Goal: Find specific page/section: Find specific page/section

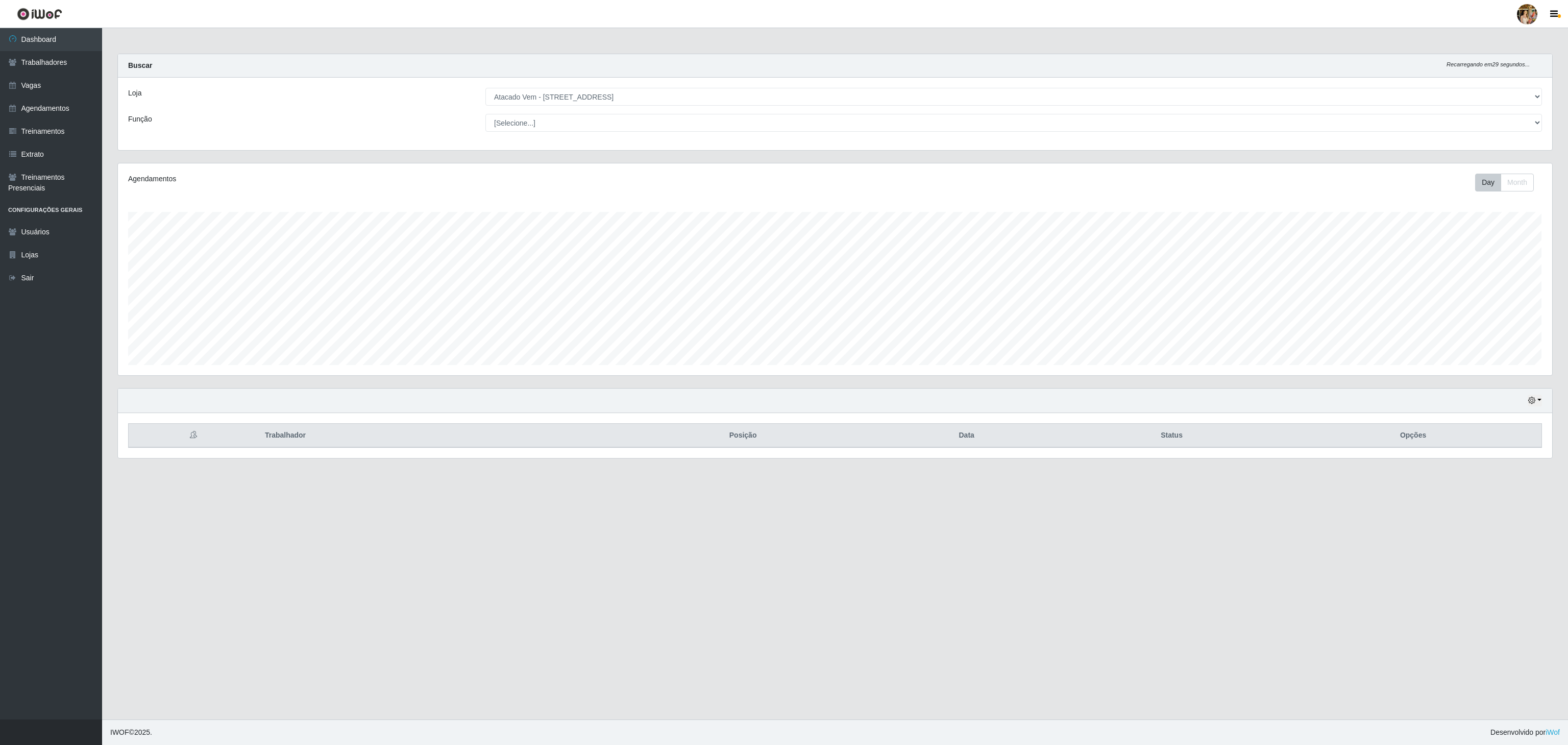
scroll to position [510143, 508883]
click at [485, 88] on select "[Selecione...] Atacado Vem - [GEOGRAPHIC_DATA] 30 Laranjeiras Velha Atacado Vem…" at bounding box center [1013, 97] width 1057 height 18
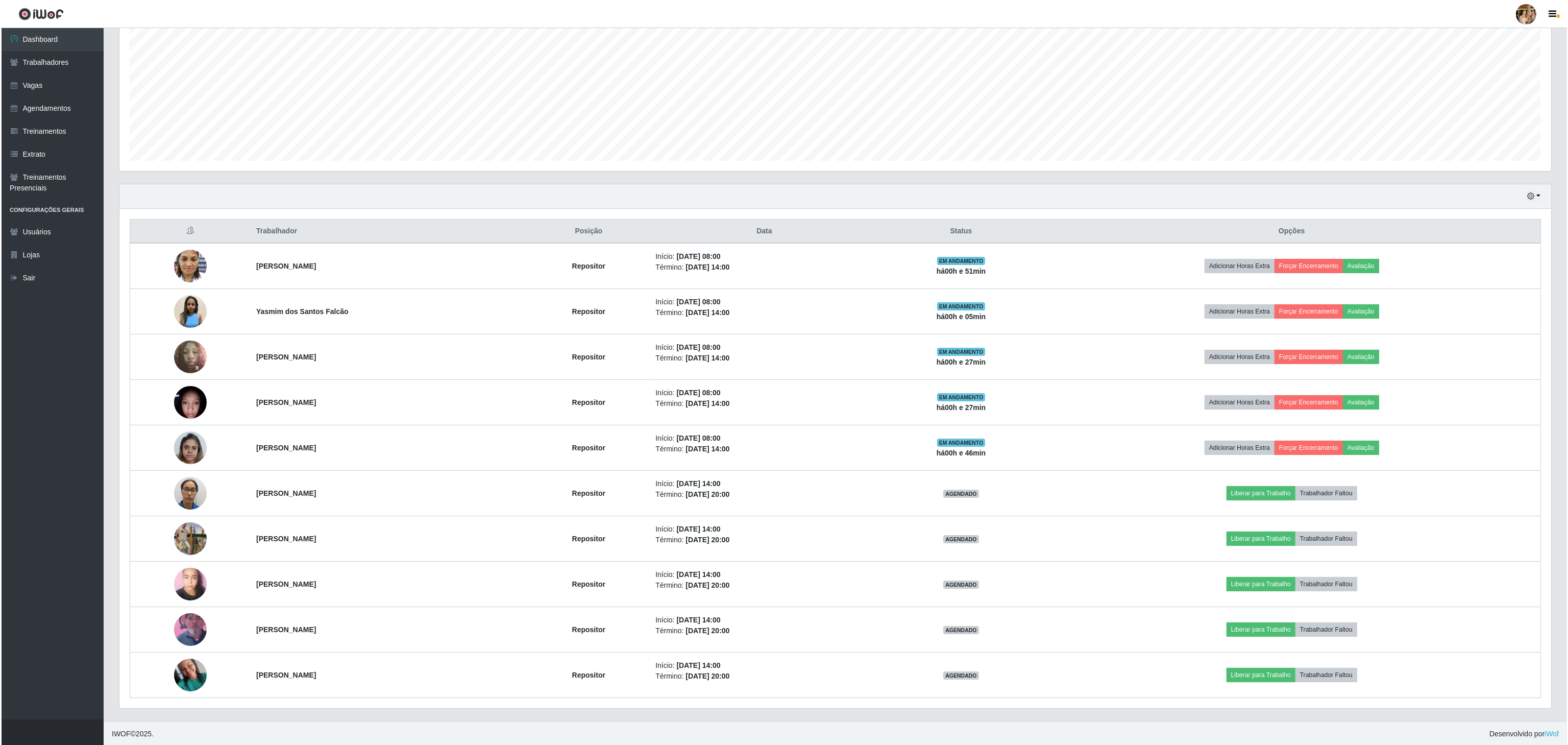
scroll to position [0, 0]
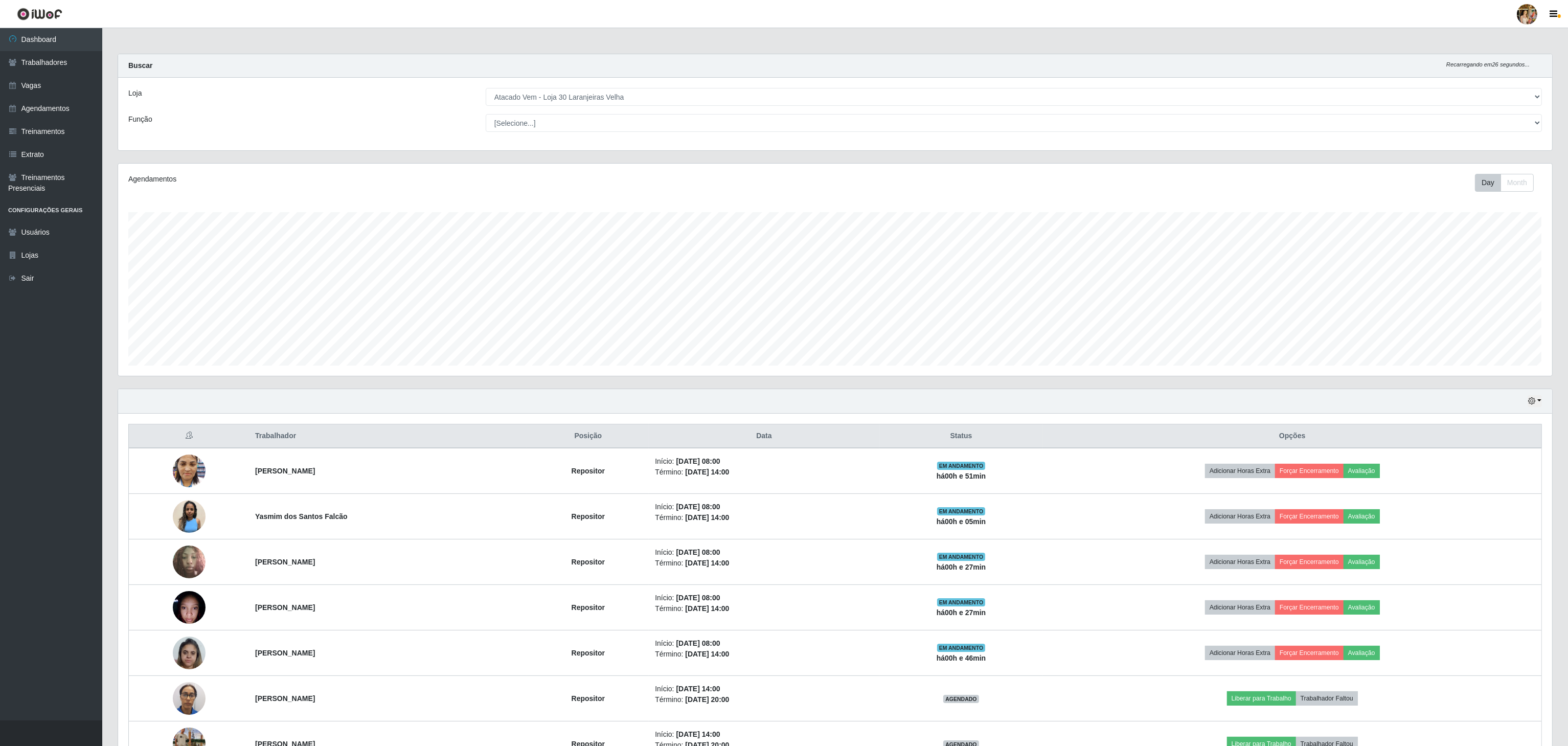
click at [678, 99] on select "[Selecione...] Atacado Vem - [GEOGRAPHIC_DATA] 30 Laranjeiras Velha Atacado Vem…" at bounding box center [1014, 97] width 1056 height 18
click at [486, 88] on select "[Selecione...] Atacado Vem - [GEOGRAPHIC_DATA] 30 Laranjeiras Velha Atacado Vem…" at bounding box center [1014, 97] width 1056 height 18
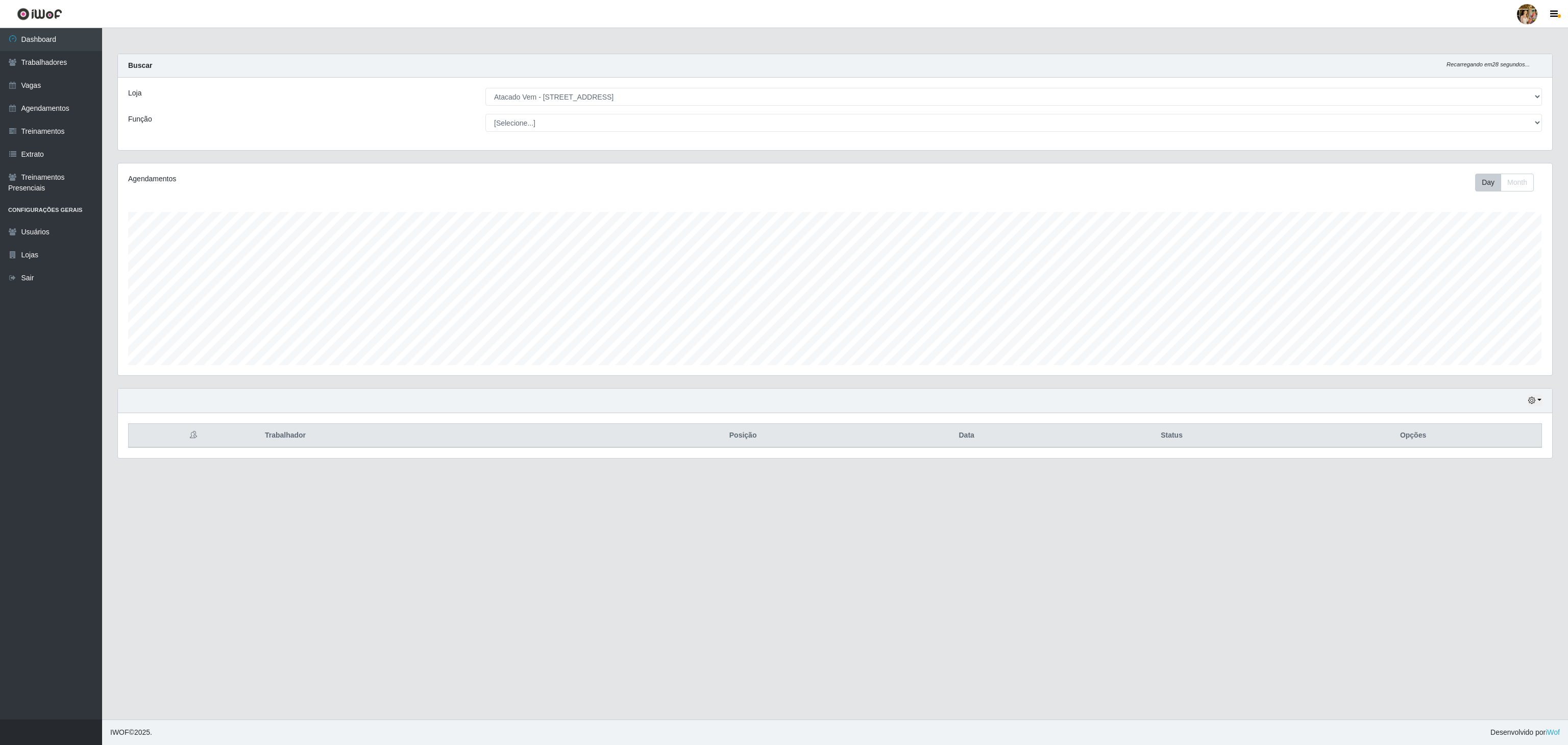
click at [655, 100] on select "[Selecione...] Atacado Vem - [GEOGRAPHIC_DATA] 30 Laranjeiras Velha Atacado Vem…" at bounding box center [1013, 97] width 1057 height 18
click at [485, 88] on select "[Selecione...] Atacado Vem - [GEOGRAPHIC_DATA] 30 Laranjeiras Velha Atacado Vem…" at bounding box center [1013, 97] width 1057 height 18
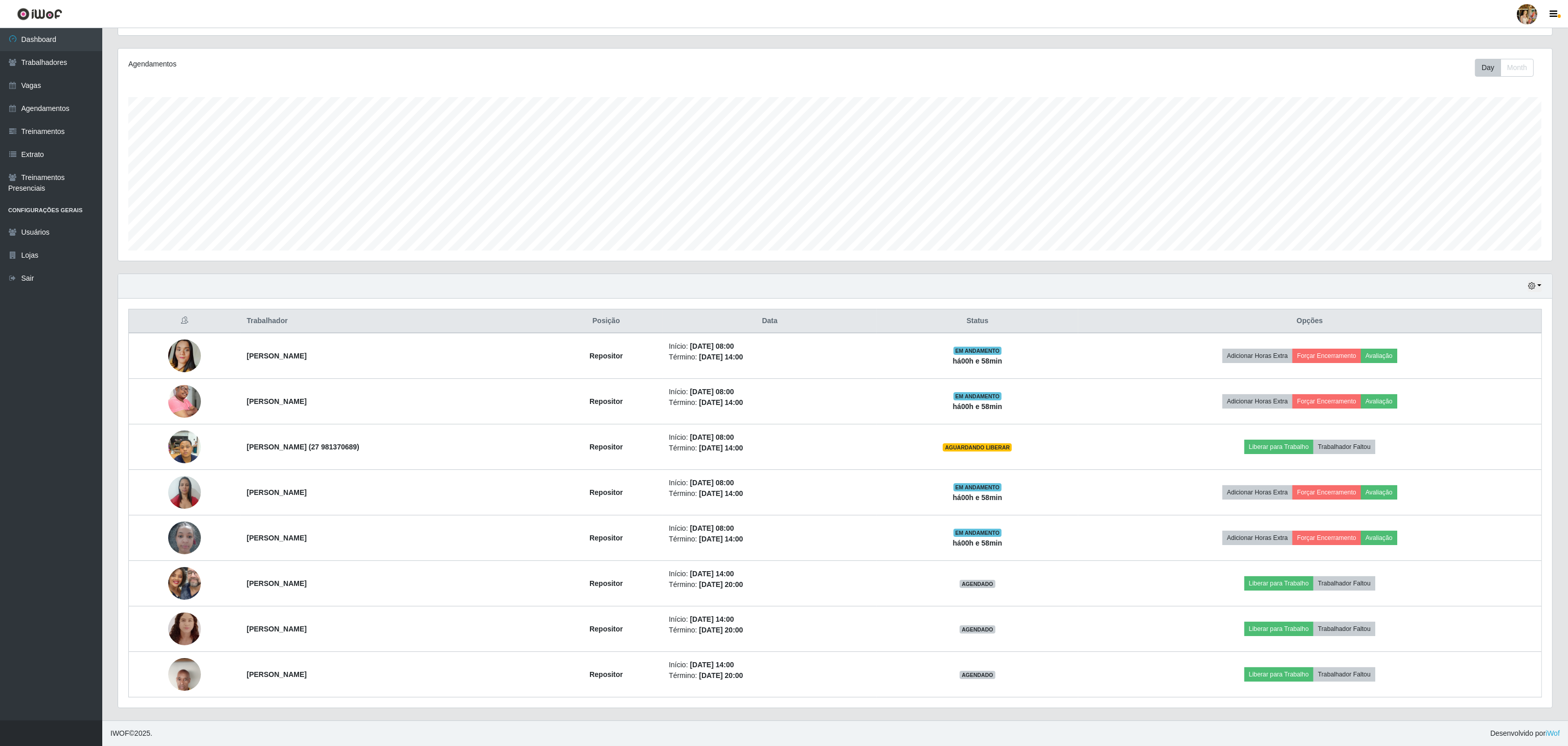
scroll to position [0, 0]
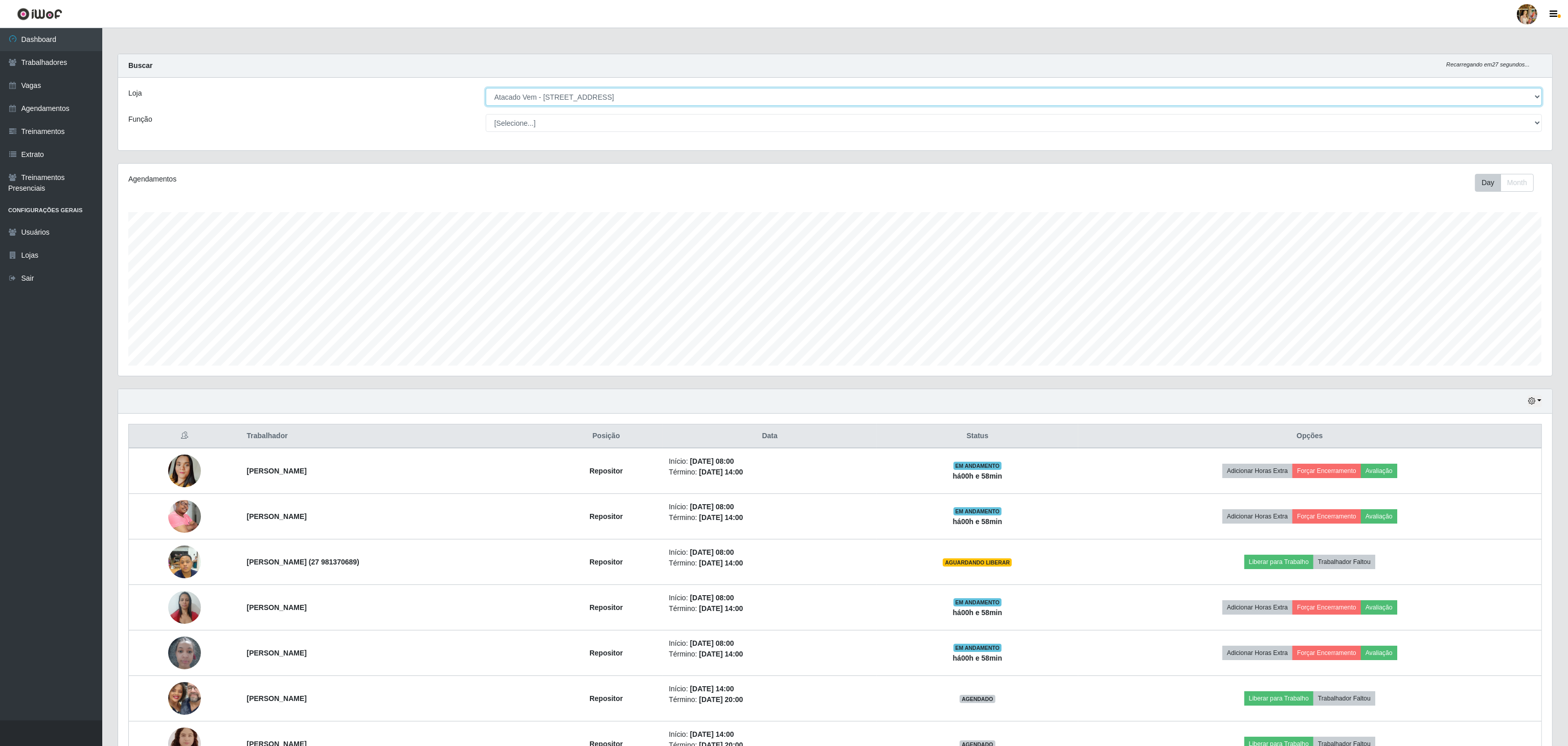
click at [531, 100] on select "[Selecione...] Atacado Vem - [GEOGRAPHIC_DATA] 30 Laranjeiras Velha Atacado Vem…" at bounding box center [1014, 97] width 1056 height 18
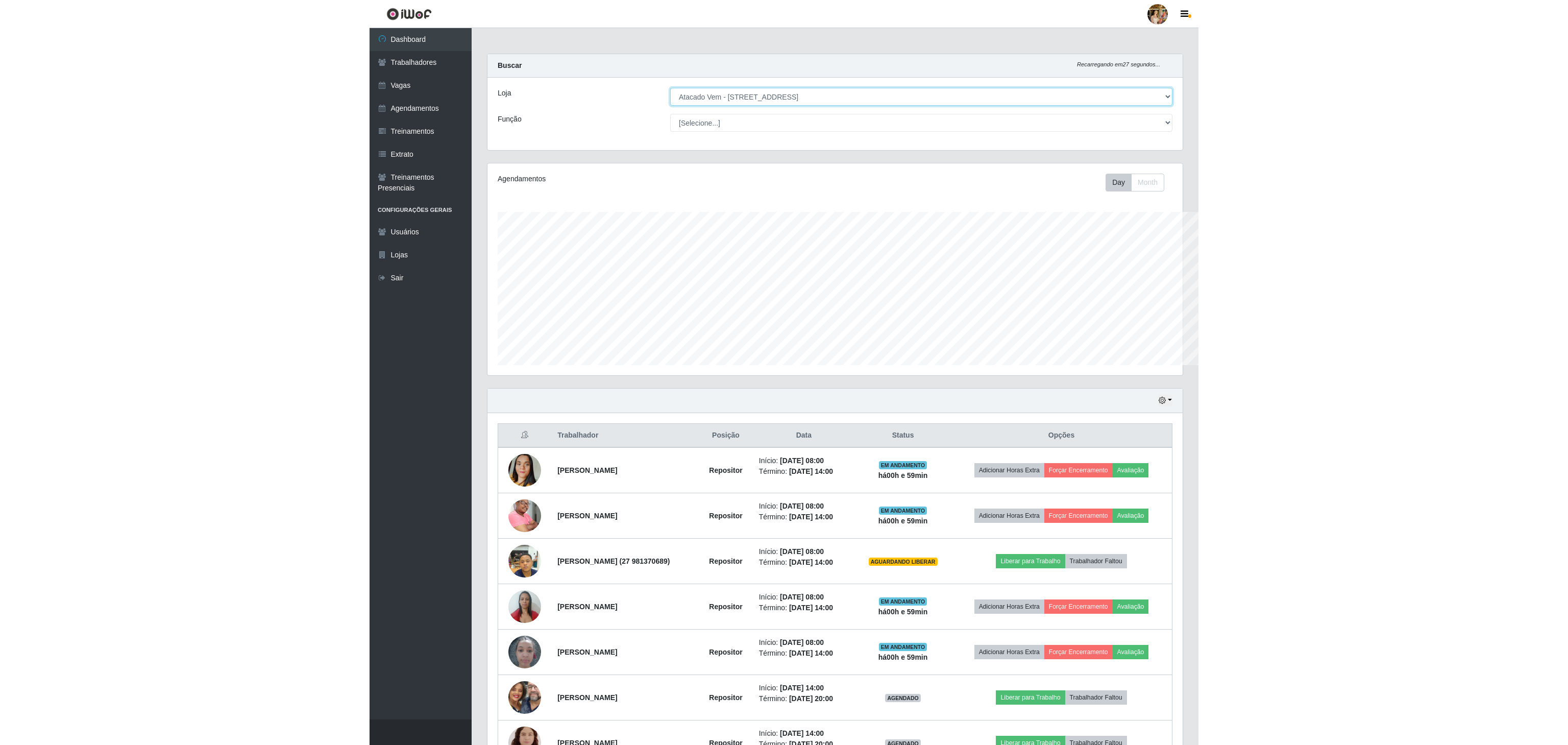
scroll to position [212, 1431]
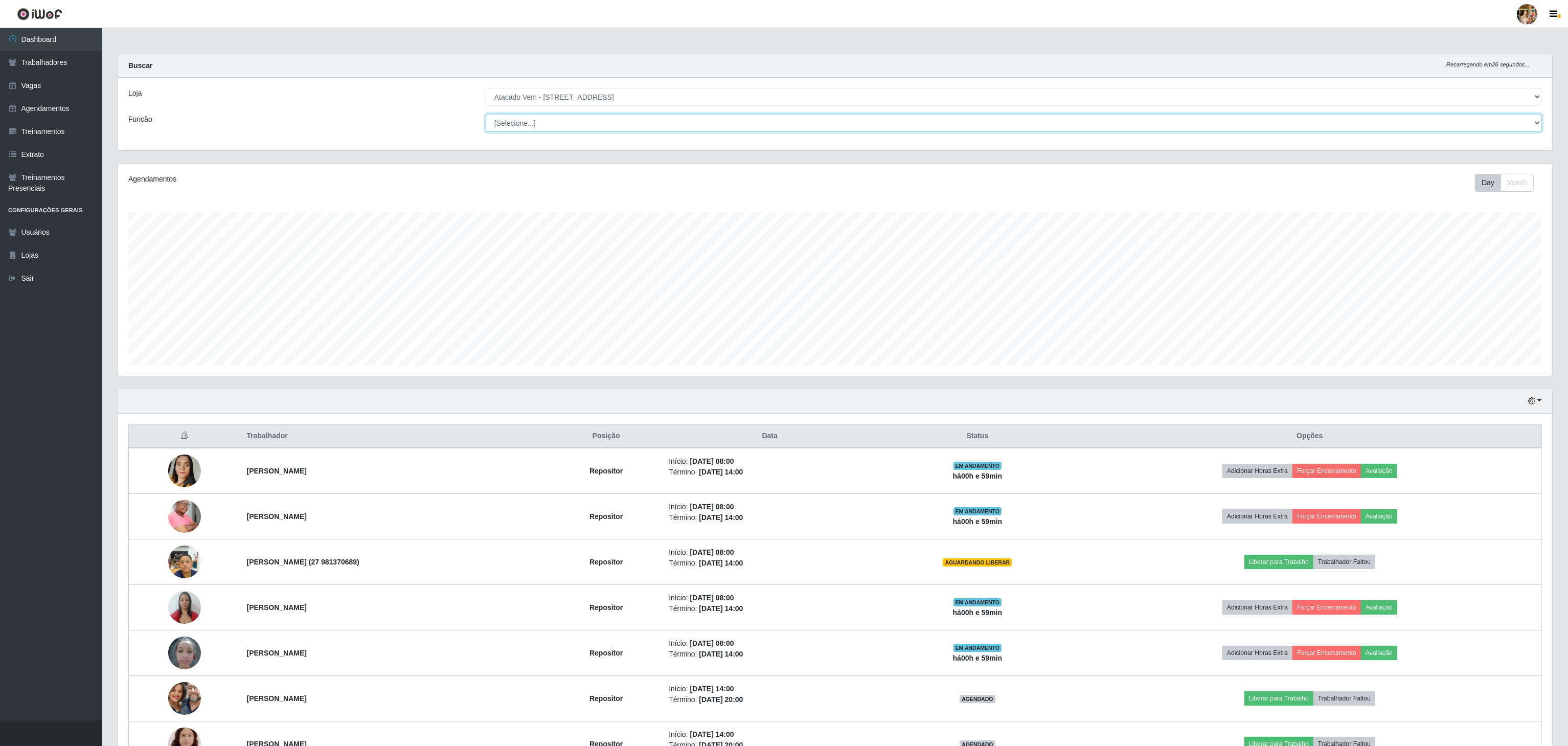
drag, startPoint x: 564, startPoint y: 118, endPoint x: 554, endPoint y: 100, distance: 20.6
click at [561, 114] on select "[Selecione...] Carregador e Descarregador de Caminhão Carregador e Descarregado…" at bounding box center [1014, 123] width 1056 height 18
click at [554, 99] on select "[Selecione...] Atacado Vem - [GEOGRAPHIC_DATA] 30 Laranjeiras Velha Atacado Vem…" at bounding box center [1014, 97] width 1056 height 18
click at [486, 88] on select "[Selecione...] Atacado Vem - [GEOGRAPHIC_DATA] 30 Laranjeiras Velha Atacado Vem…" at bounding box center [1014, 97] width 1056 height 18
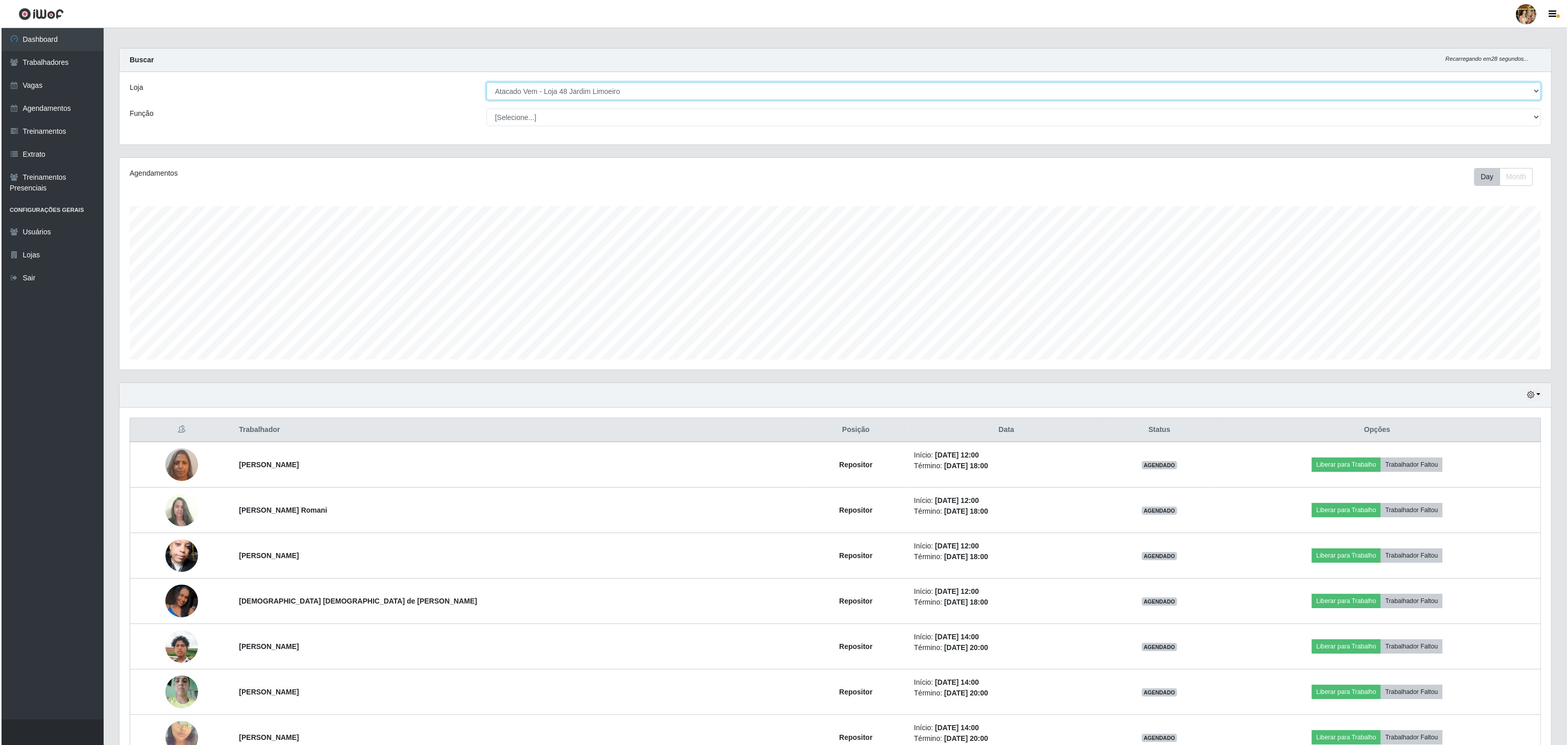
scroll to position [0, 0]
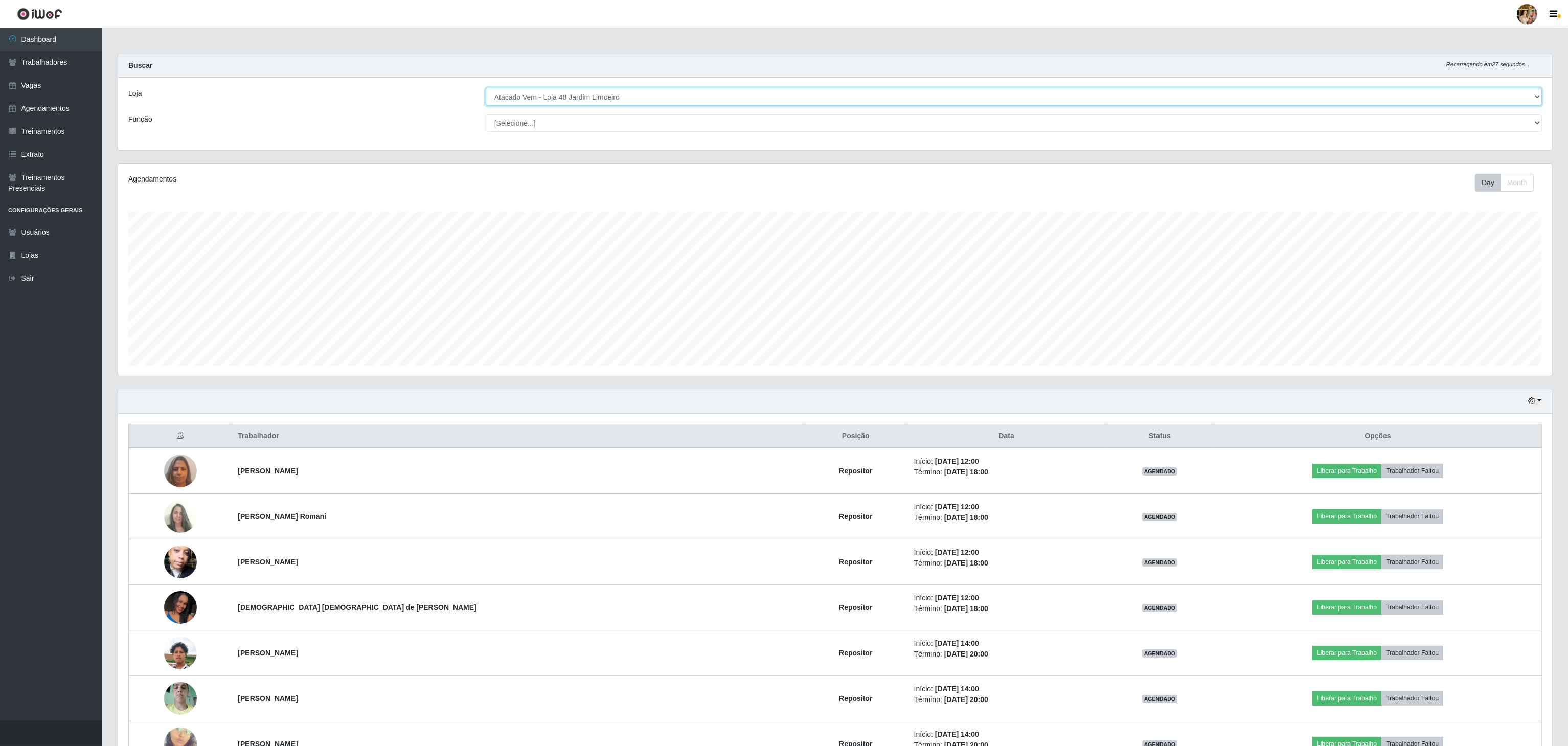
click at [655, 102] on select "[Selecione...] Atacado Vem - [GEOGRAPHIC_DATA] 30 Laranjeiras Velha Atacado Vem…" at bounding box center [1014, 97] width 1056 height 18
click at [486, 88] on select "[Selecione...] Atacado Vem - [GEOGRAPHIC_DATA] 30 Laranjeiras Velha Atacado Vem…" at bounding box center [1014, 97] width 1056 height 18
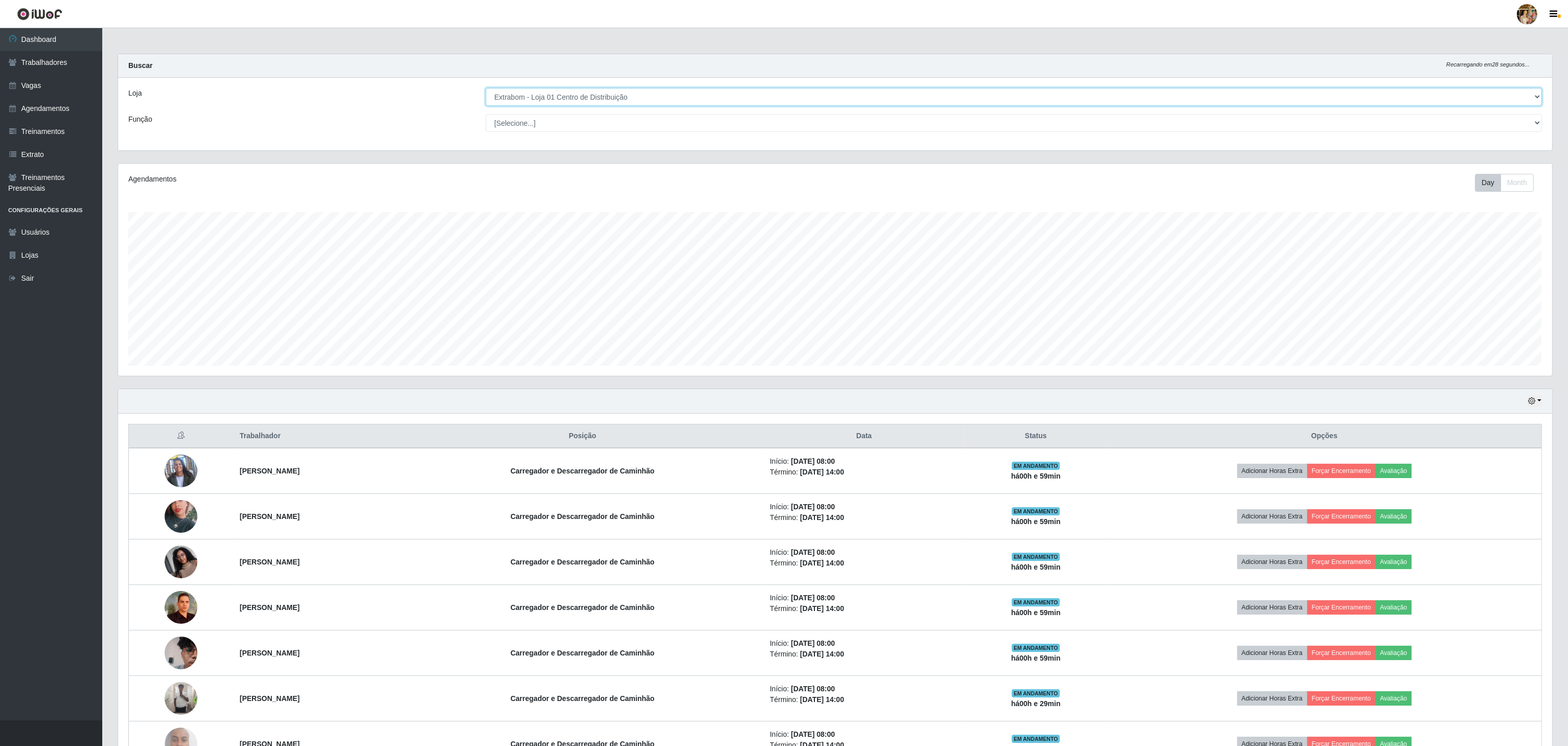
click at [638, 96] on select "[Selecione...] Atacado Vem - [GEOGRAPHIC_DATA] 30 Laranjeiras Velha Atacado Vem…" at bounding box center [1014, 97] width 1056 height 18
click at [329, 399] on div "Hoje 1 dia 3 dias 1 Semana Não encerrados" at bounding box center [834, 401] width 1434 height 25
click at [567, 105] on select "[Selecione...] Atacado Vem - [GEOGRAPHIC_DATA] 30 Laranjeiras Velha Atacado Vem…" at bounding box center [1014, 97] width 1056 height 18
click at [486, 88] on select "[Selecione...] Atacado Vem - [GEOGRAPHIC_DATA] 30 Laranjeiras Velha Atacado Vem…" at bounding box center [1014, 97] width 1056 height 18
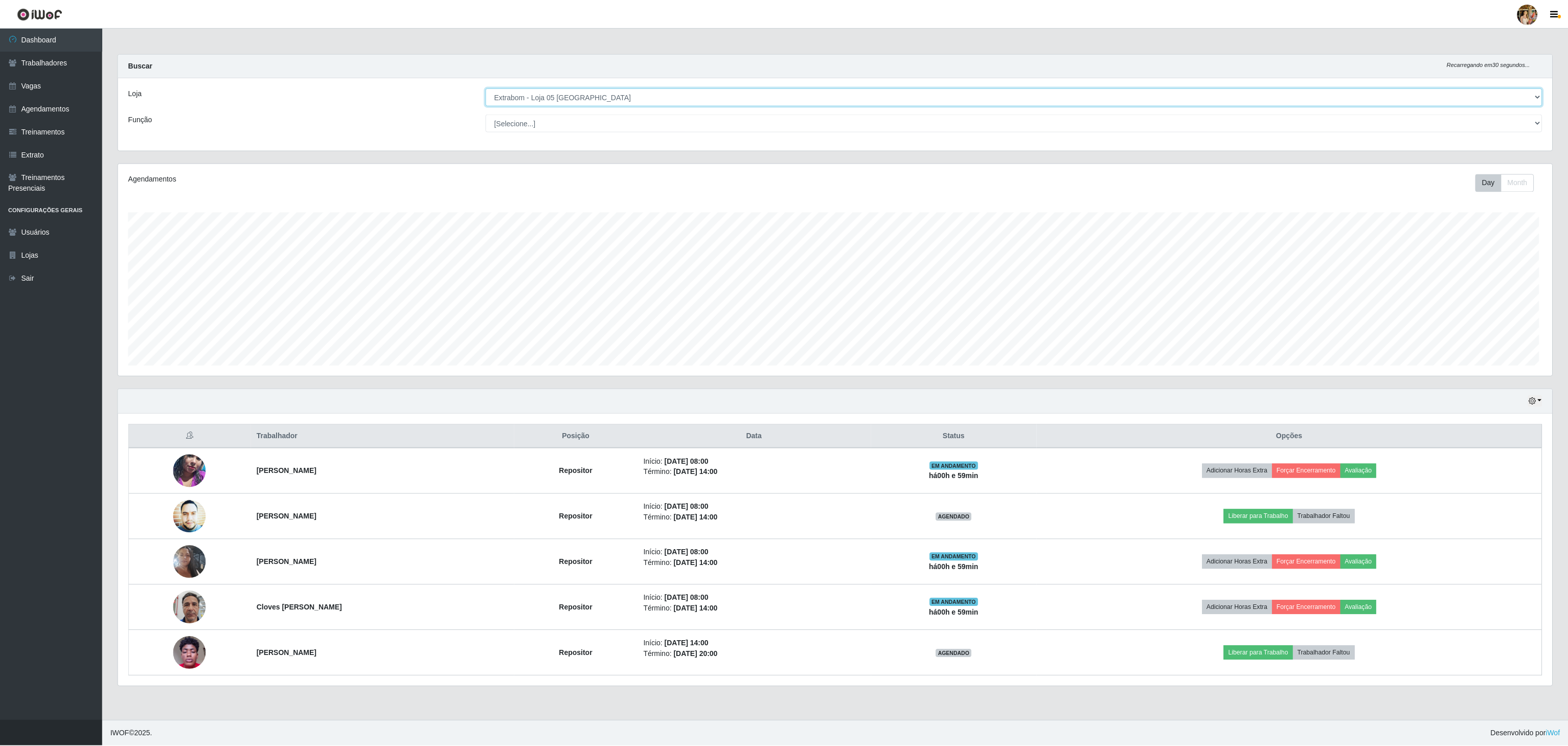
scroll to position [212, 1435]
click at [1094, 709] on main "Carregando... Buscar Recarregando em 21 segundos... Loja [Selecione...] Atacado…" at bounding box center [836, 374] width 1468 height 692
click at [552, 100] on select "[Selecione...] Atacado Vem - [GEOGRAPHIC_DATA] 30 Laranjeiras Velha Atacado Vem…" at bounding box center [1015, 97] width 1058 height 18
click at [486, 88] on select "[Selecione...] Atacado Vem - [GEOGRAPHIC_DATA] 30 Laranjeiras Velha Atacado Vem…" at bounding box center [1015, 97] width 1058 height 18
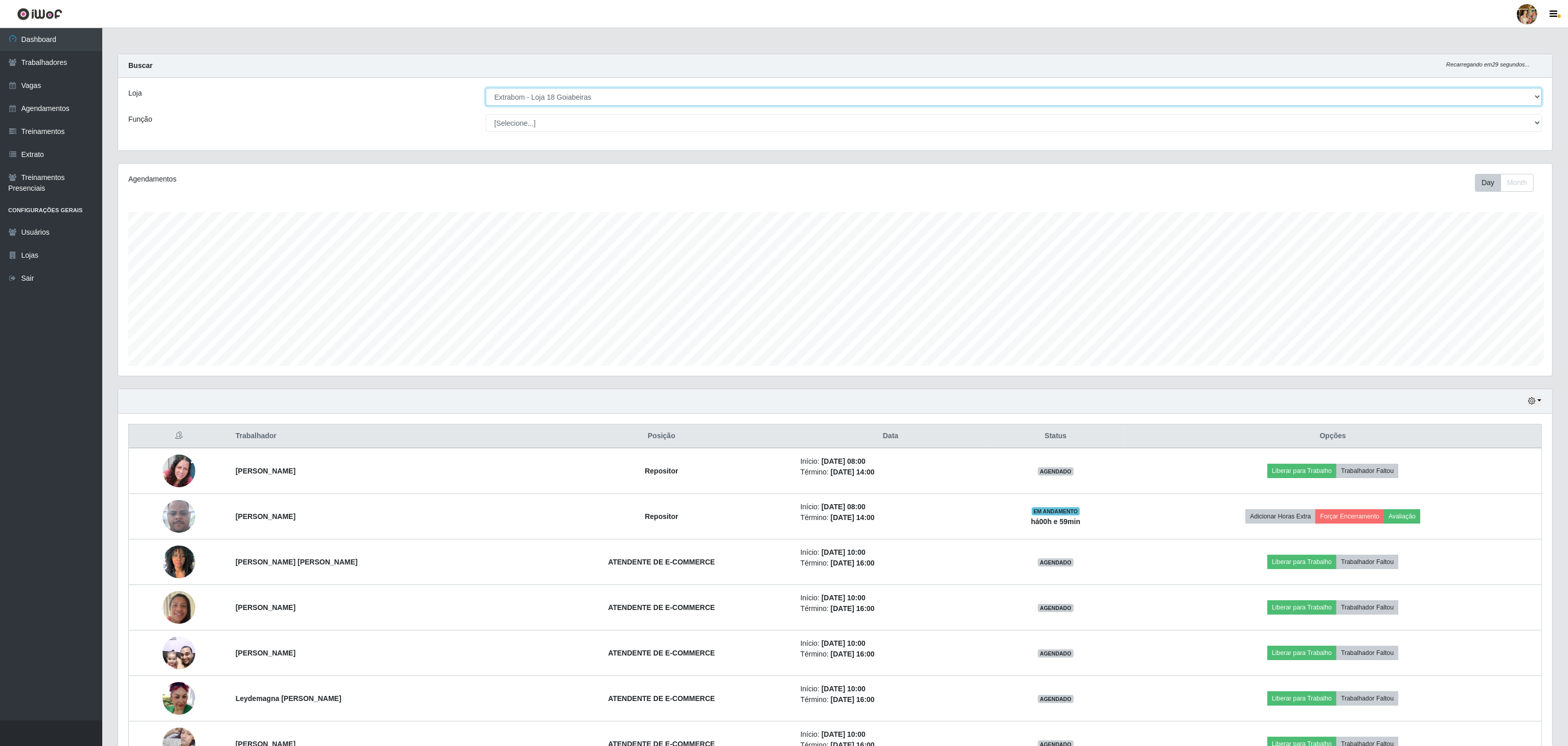
scroll to position [0, 0]
click at [611, 102] on select "[Selecione...] Atacado Vem - [GEOGRAPHIC_DATA] 30 Laranjeiras Velha Atacado Vem…" at bounding box center [1014, 97] width 1056 height 18
click at [486, 88] on select "[Selecione...] Atacado Vem - [GEOGRAPHIC_DATA] 30 Laranjeiras Velha Atacado Vem…" at bounding box center [1014, 97] width 1056 height 18
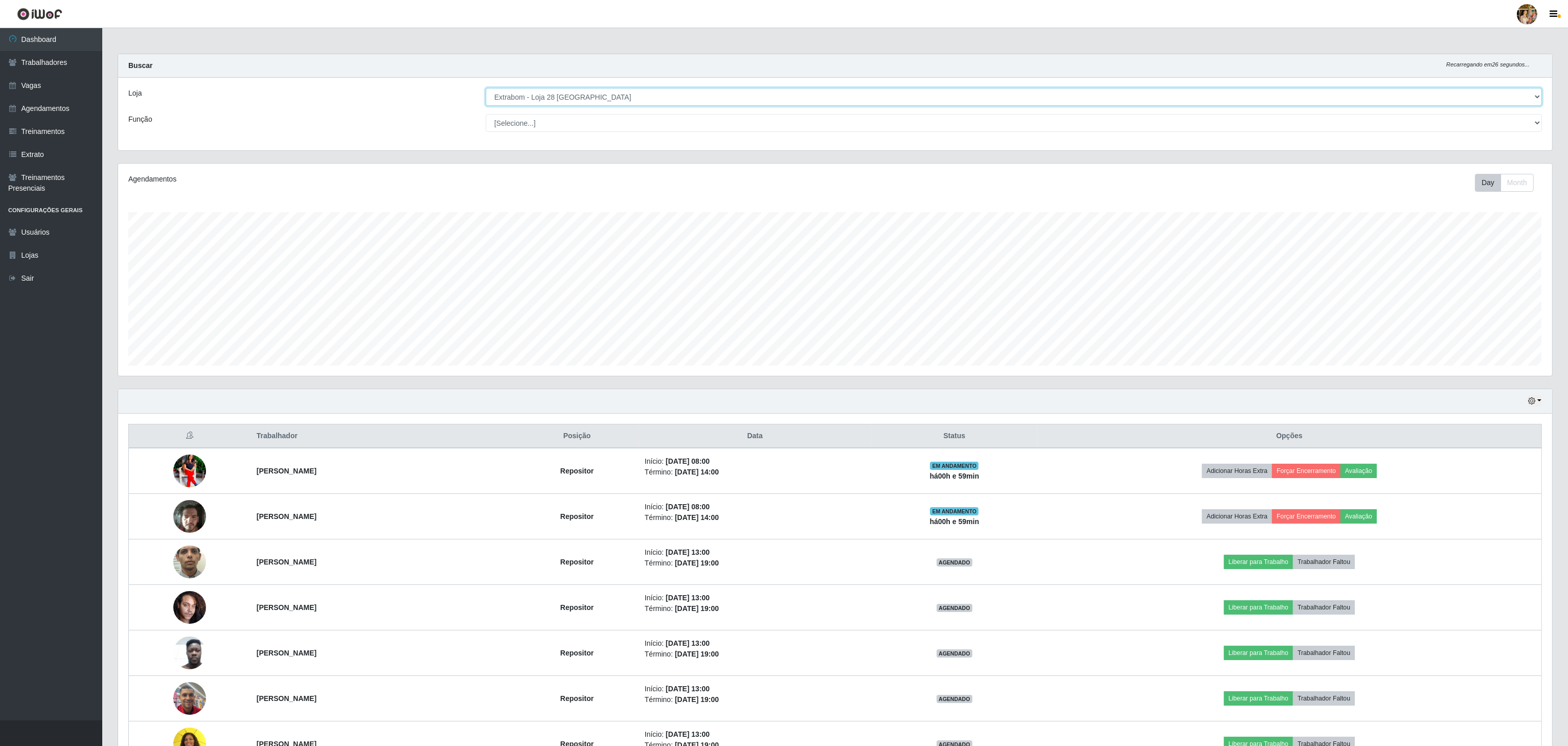
click at [614, 98] on select "[Selecione...] Atacado Vem - [GEOGRAPHIC_DATA] 30 Laranjeiras Velha Atacado Vem…" at bounding box center [1014, 97] width 1056 height 18
select select "470"
click at [486, 88] on select "[Selecione...] Atacado Vem - [GEOGRAPHIC_DATA] 30 Laranjeiras Velha Atacado Vem…" at bounding box center [1014, 97] width 1056 height 18
